Goal: Complete application form: Complete application form

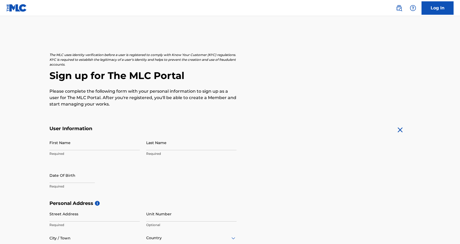
click at [76, 143] on input "First Name" at bounding box center [94, 142] width 90 height 15
click at [67, 148] on input "First Name" at bounding box center [94, 142] width 90 height 15
type input "[PERSON_NAME]"
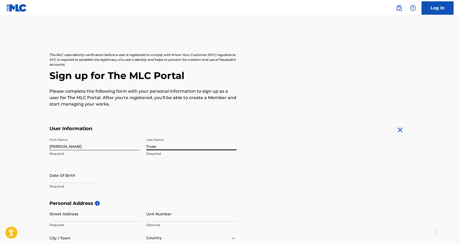
type input "Truss"
click at [56, 175] on input "text" at bounding box center [71, 174] width 45 height 15
select select "7"
select select "2025"
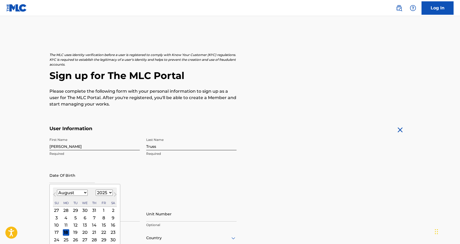
click at [62, 194] on select "January February March April May June July August September October November De…" at bounding box center [72, 192] width 31 height 6
select select "4"
click at [57, 189] on select "January February March April May June July August September October November De…" at bounding box center [72, 192] width 31 height 6
click at [109, 193] on select "1899 1900 1901 1902 1903 1904 1905 1906 1907 1908 1909 1910 1911 1912 1913 1914…" at bounding box center [104, 192] width 17 height 6
select select "1991"
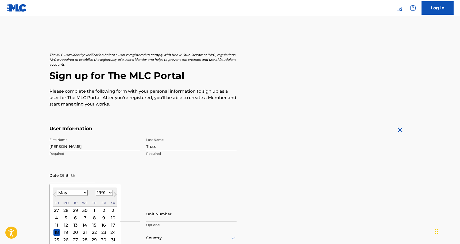
click at [96, 189] on select "1899 1900 1901 1902 1903 1904 1905 1906 1907 1908 1909 1910 1911 1912 1913 1914…" at bounding box center [104, 192] width 17 height 6
click at [104, 238] on div "31" at bounding box center [104, 239] width 6 height 6
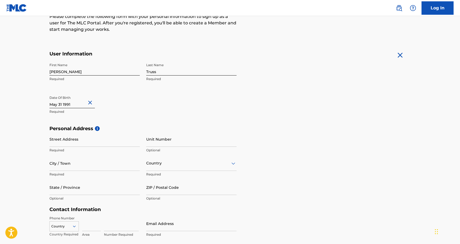
scroll to position [77, 0]
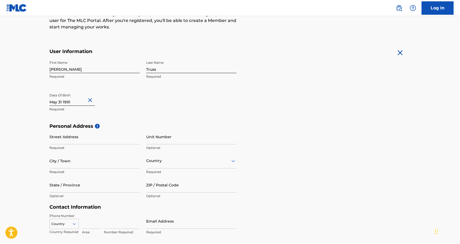
click at [77, 140] on input "Street Address" at bounding box center [94, 136] width 90 height 15
type input "[STREET_ADDRESS]"
click at [169, 142] on input "Unit Number" at bounding box center [191, 136] width 90 height 15
click at [82, 164] on input "City / Town" at bounding box center [94, 160] width 90 height 15
type input "Santa Clarita"
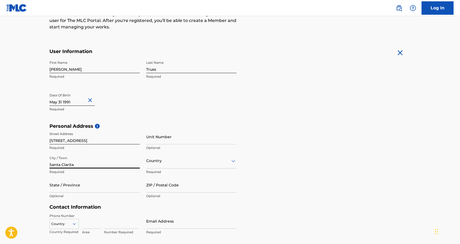
click at [169, 163] on div "Country" at bounding box center [191, 160] width 90 height 15
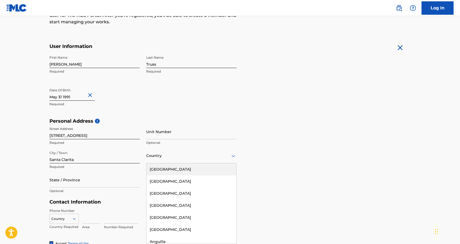
click at [169, 170] on div "[GEOGRAPHIC_DATA]" at bounding box center [192, 169] width 90 height 12
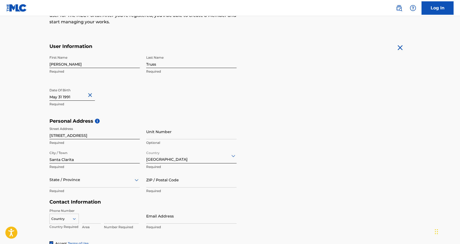
click at [90, 182] on div "State / Province" at bounding box center [94, 179] width 90 height 15
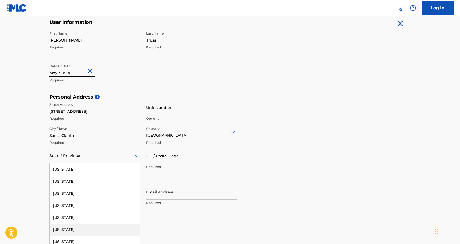
click at [79, 231] on div "[US_STATE]" at bounding box center [95, 229] width 90 height 12
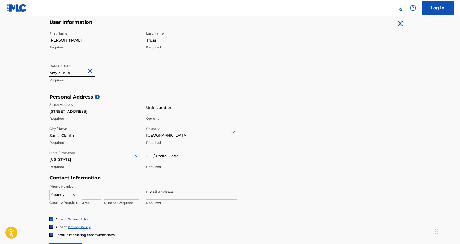
click at [171, 159] on input "ZIP / Postal Code" at bounding box center [191, 155] width 90 height 15
type input "91350"
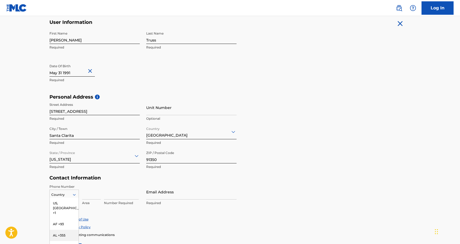
scroll to position [140, 0]
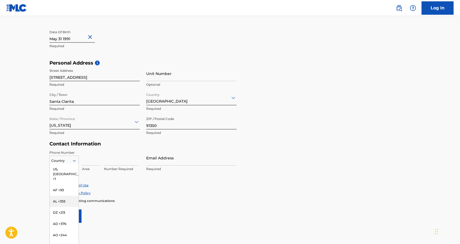
click at [74, 163] on div "AL +355, 3 of 216. 216 results available. Use Up and Down to choose options, pr…" at bounding box center [63, 159] width 29 height 8
click at [73, 170] on div "US, [GEOGRAPHIC_DATA] +1" at bounding box center [64, 173] width 29 height 21
click at [90, 162] on input at bounding box center [91, 157] width 19 height 15
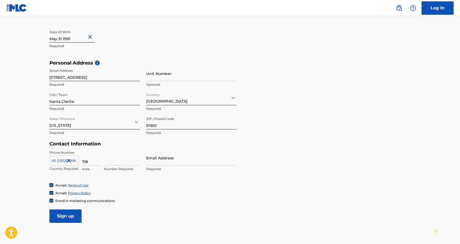
type input "718"
click at [120, 162] on input at bounding box center [121, 157] width 35 height 15
type input "2851958"
click at [158, 163] on input "Email Address" at bounding box center [191, 157] width 90 height 15
type input "[EMAIL_ADDRESS][DOMAIN_NAME]"
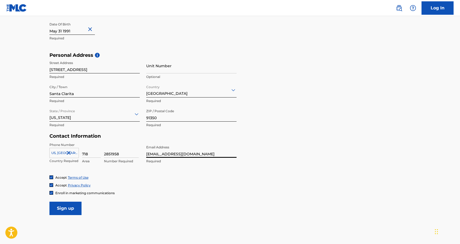
scroll to position [154, 0]
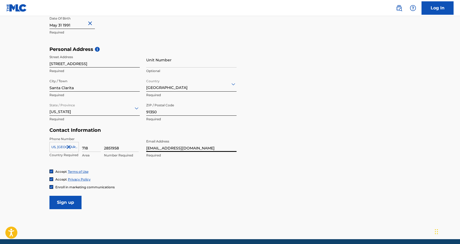
click at [64, 205] on input "Sign up" at bounding box center [65, 202] width 32 height 13
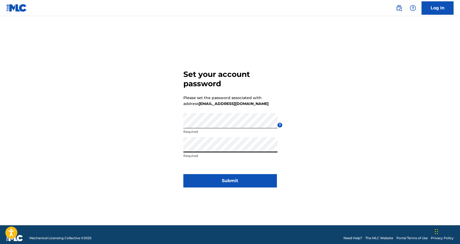
click at [232, 181] on button "Submit" at bounding box center [231, 180] width 94 height 13
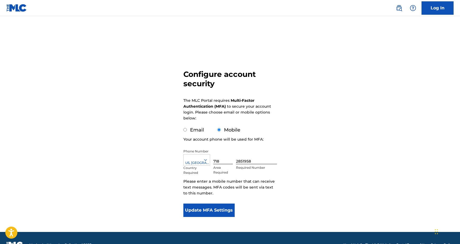
click at [185, 130] on input "Email" at bounding box center [185, 129] width 3 height 3
radio input "true"
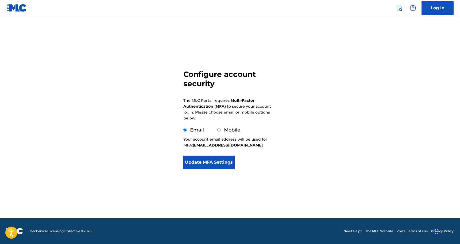
click at [219, 130] on input "Mobile" at bounding box center [219, 129] width 3 height 3
radio input "true"
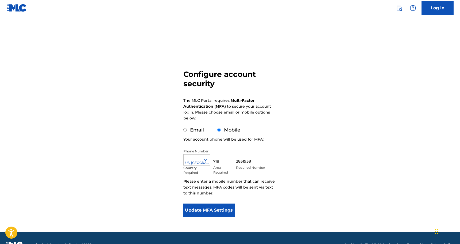
click at [205, 211] on button "Update MFA Settings" at bounding box center [210, 209] width 52 height 13
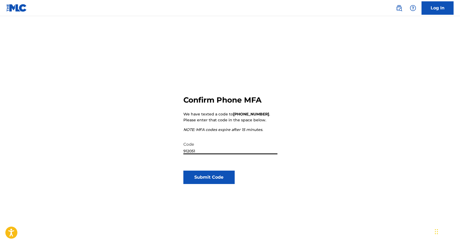
type input "912051"
click at [211, 180] on button "Submit Code" at bounding box center [210, 176] width 52 height 13
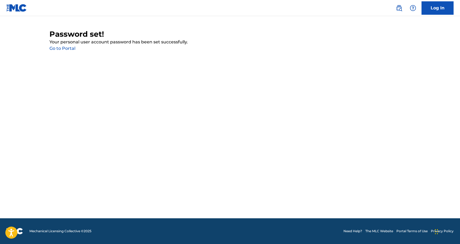
click at [64, 50] on link "Go to Portal" at bounding box center [62, 48] width 26 height 5
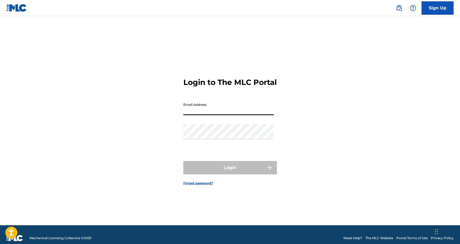
click at [192, 113] on input "Email Address" at bounding box center [229, 107] width 90 height 15
type input "[EMAIL_ADDRESS][DOMAIN_NAME]"
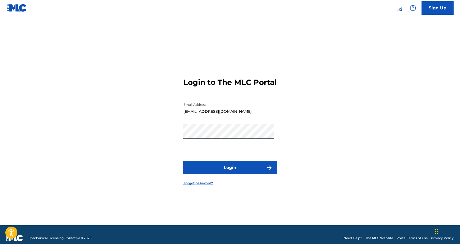
click at [232, 171] on button "Login" at bounding box center [231, 167] width 94 height 13
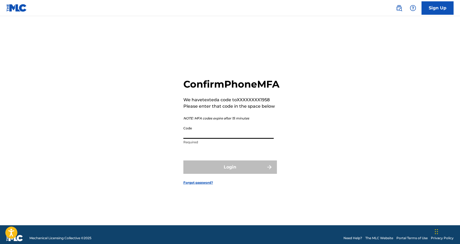
click at [201, 139] on input "Code" at bounding box center [229, 130] width 90 height 15
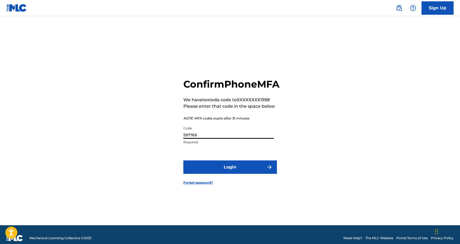
type input "597769"
click at [226, 169] on button "Login" at bounding box center [231, 166] width 94 height 13
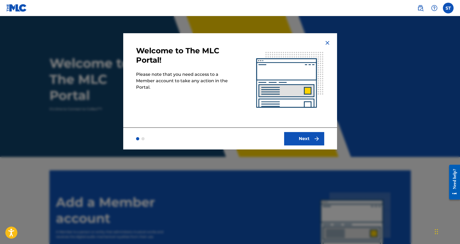
click at [296, 139] on button "Next" at bounding box center [304, 138] width 40 height 13
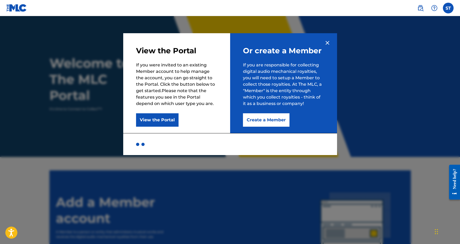
click at [167, 121] on button "View the Portal" at bounding box center [157, 119] width 43 height 13
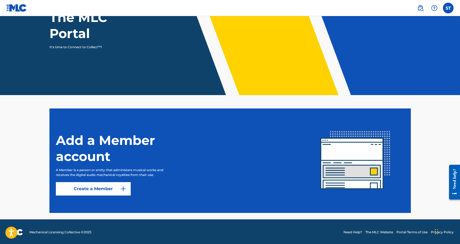
scroll to position [63, 0]
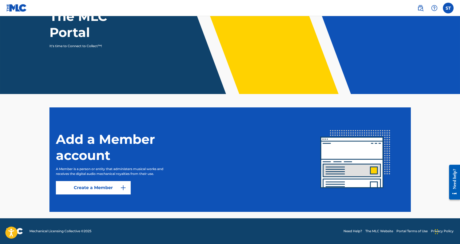
click at [115, 192] on link "Create a Member" at bounding box center [93, 187] width 75 height 13
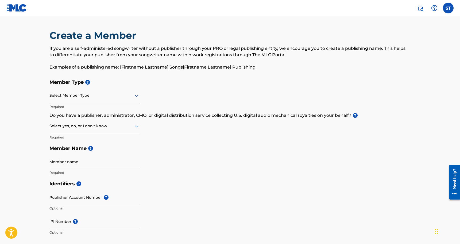
click at [132, 96] on div at bounding box center [94, 95] width 90 height 7
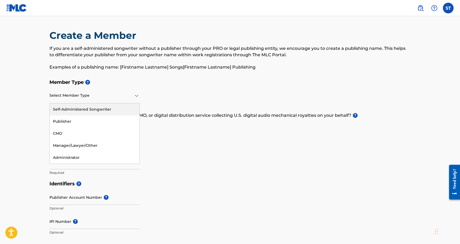
click at [98, 112] on div "Self-Administered Songwriter" at bounding box center [95, 109] width 90 height 12
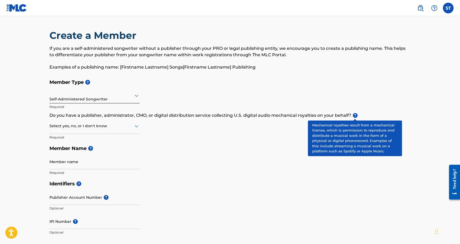
click at [356, 113] on span "?" at bounding box center [355, 115] width 5 height 5
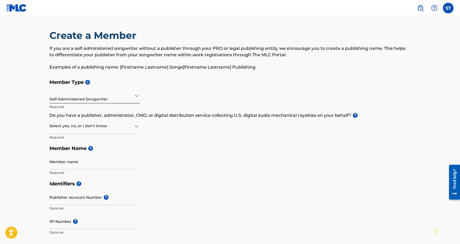
click at [132, 125] on div at bounding box center [94, 126] width 90 height 7
click at [145, 140] on div "Member Type ? Self-Administered Songwriter Required Do you have a publisher, ad…" at bounding box center [230, 127] width 362 height 101
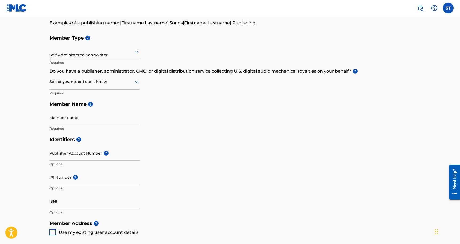
scroll to position [39, 0]
